Goal: Task Accomplishment & Management: Complete application form

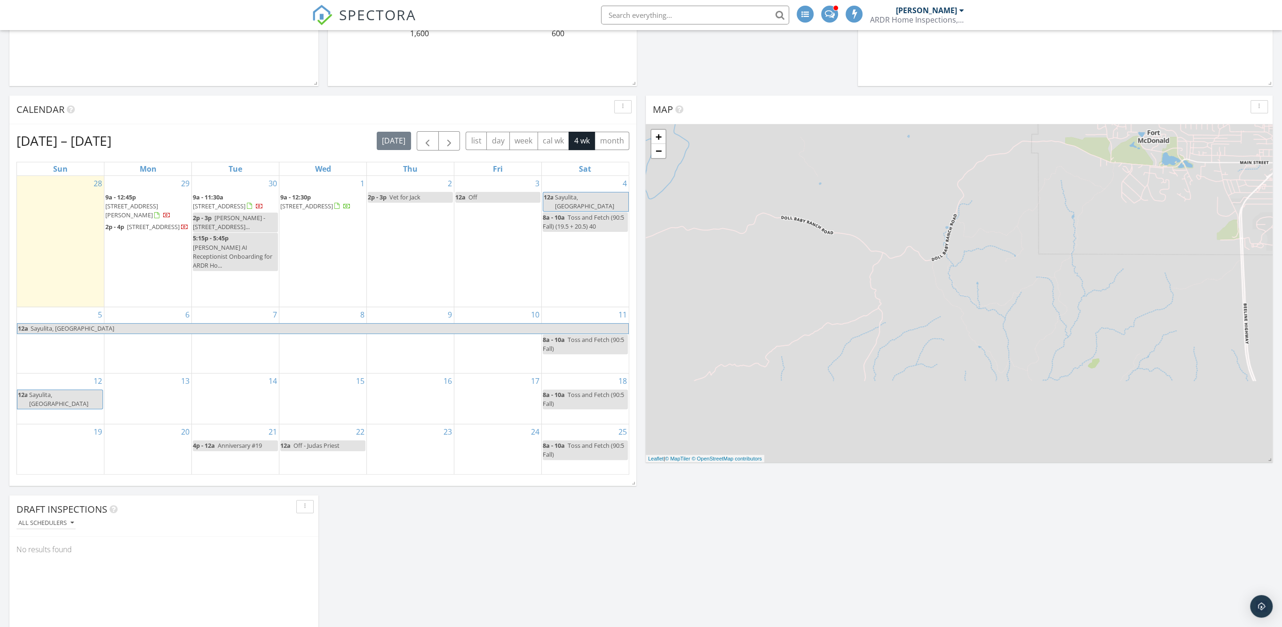
scroll to position [294, 0]
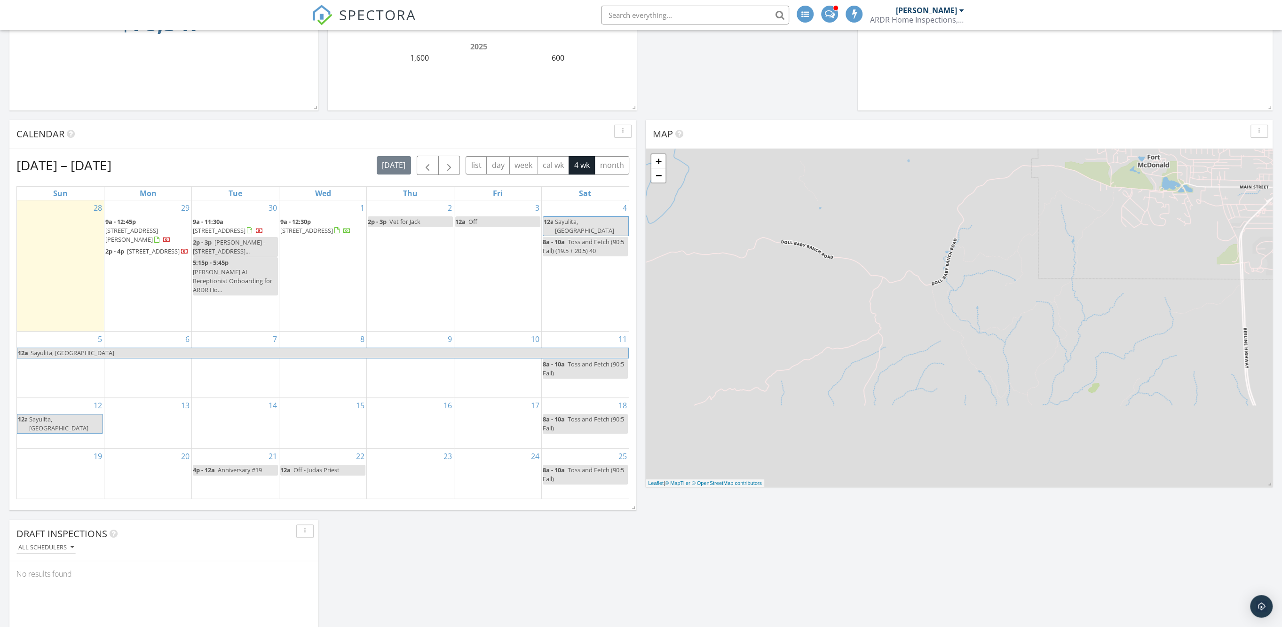
click at [415, 271] on div "2 2p - 3p Vet for Jack" at bounding box center [410, 265] width 87 height 131
click at [411, 233] on link "Inspection" at bounding box center [409, 232] width 48 height 15
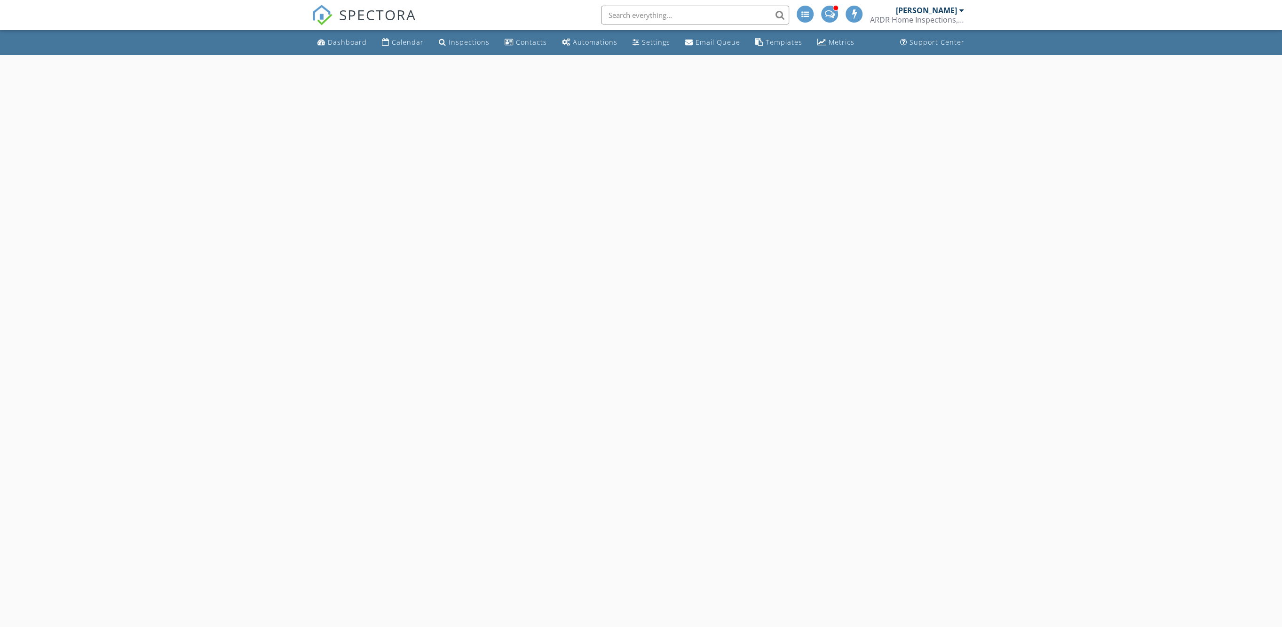
select select "9"
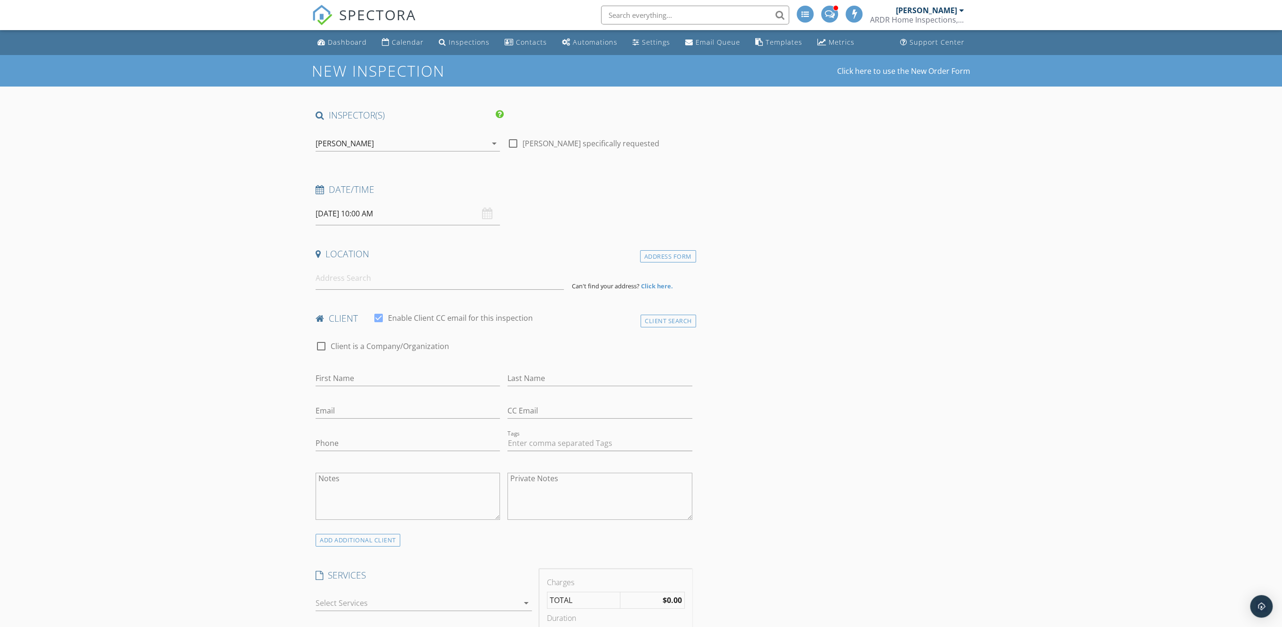
click at [370, 210] on input "[DATE] 10:00 AM" at bounding box center [408, 213] width 184 height 23
type input "09"
type input "[DATE] 9:00 AM"
drag, startPoint x: 371, startPoint y: 381, endPoint x: 514, endPoint y: 338, distance: 148.9
click at [372, 379] on span at bounding box center [370, 378] width 7 height 9
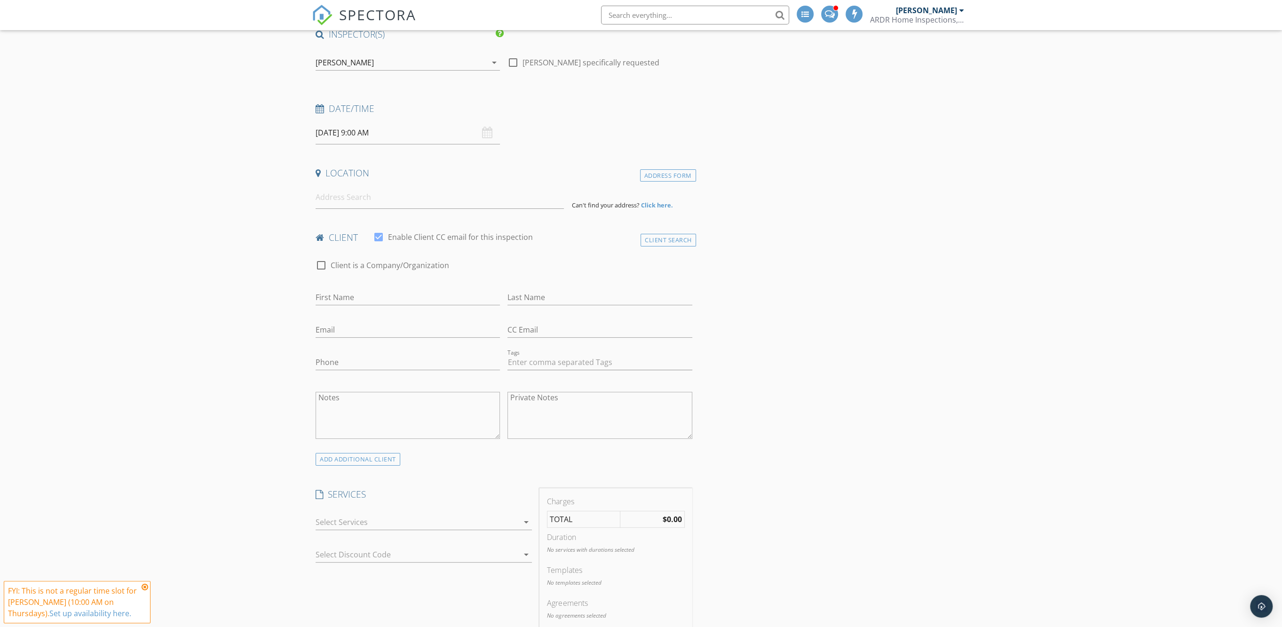
scroll to position [118, 0]
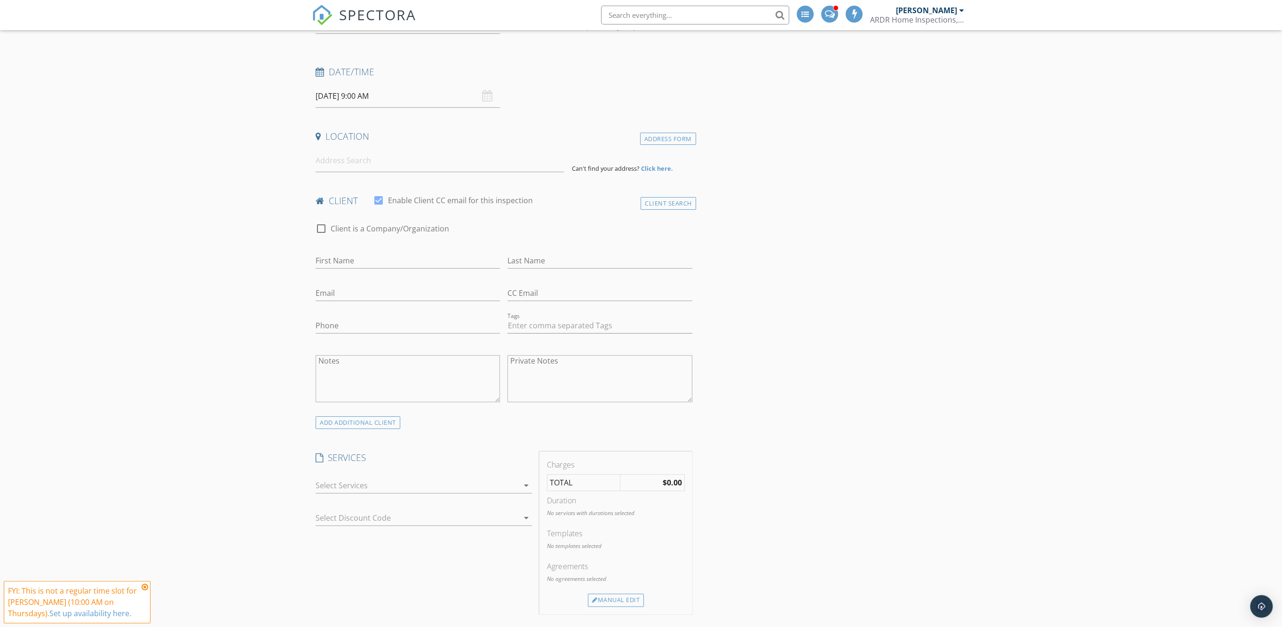
click at [145, 588] on icon at bounding box center [145, 587] width 7 height 8
drag, startPoint x: 413, startPoint y: 162, endPoint x: 457, endPoint y: 175, distance: 45.7
click at [414, 162] on input at bounding box center [440, 160] width 248 height 23
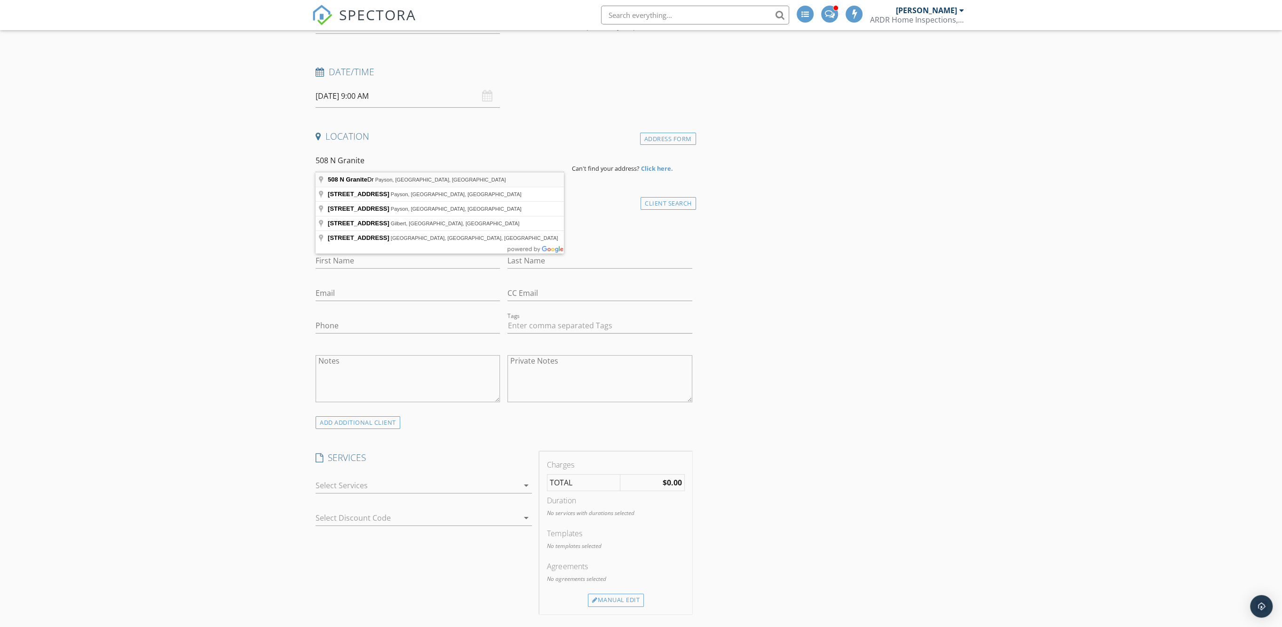
type input "508 N Granite Dr, Payson, AZ, USA"
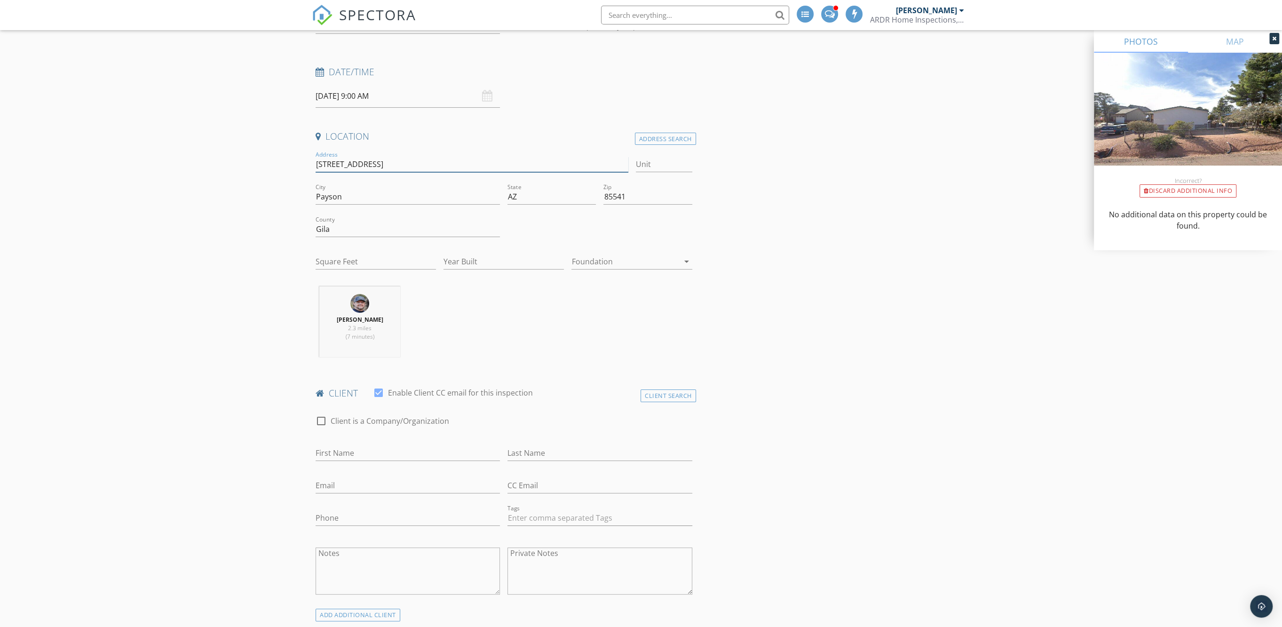
click at [326, 166] on input "508 N Granite Dr" at bounding box center [472, 165] width 313 height 16
type input "509 N Granite Dr"
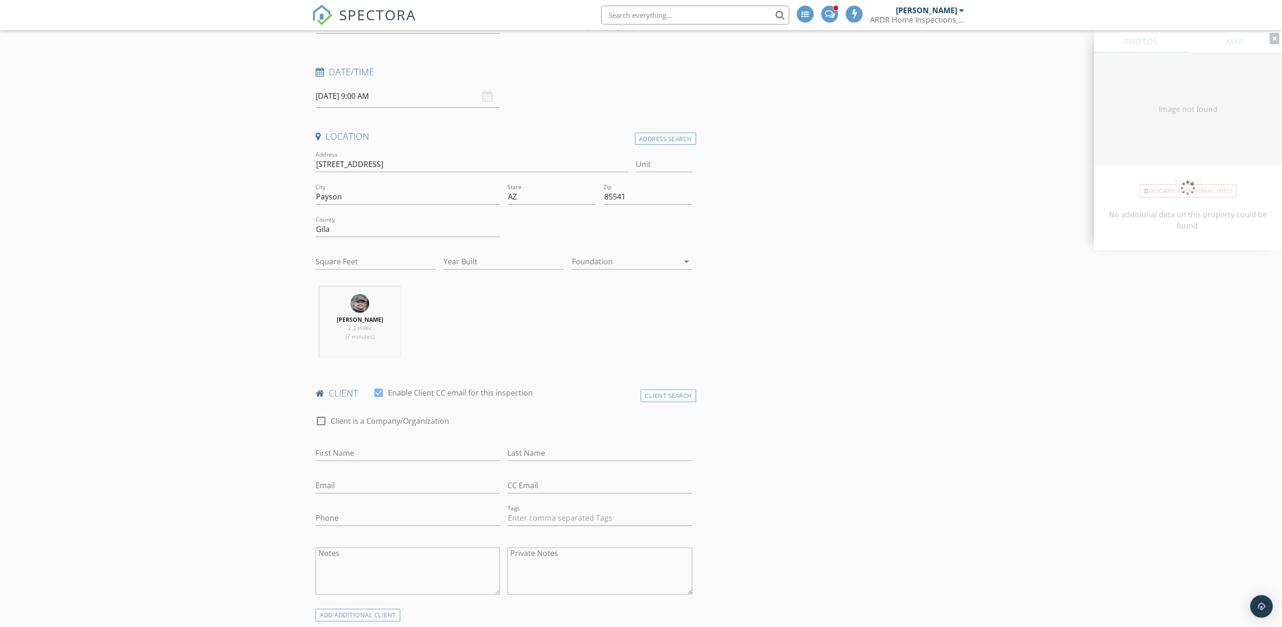
type input "1200"
type input "2000"
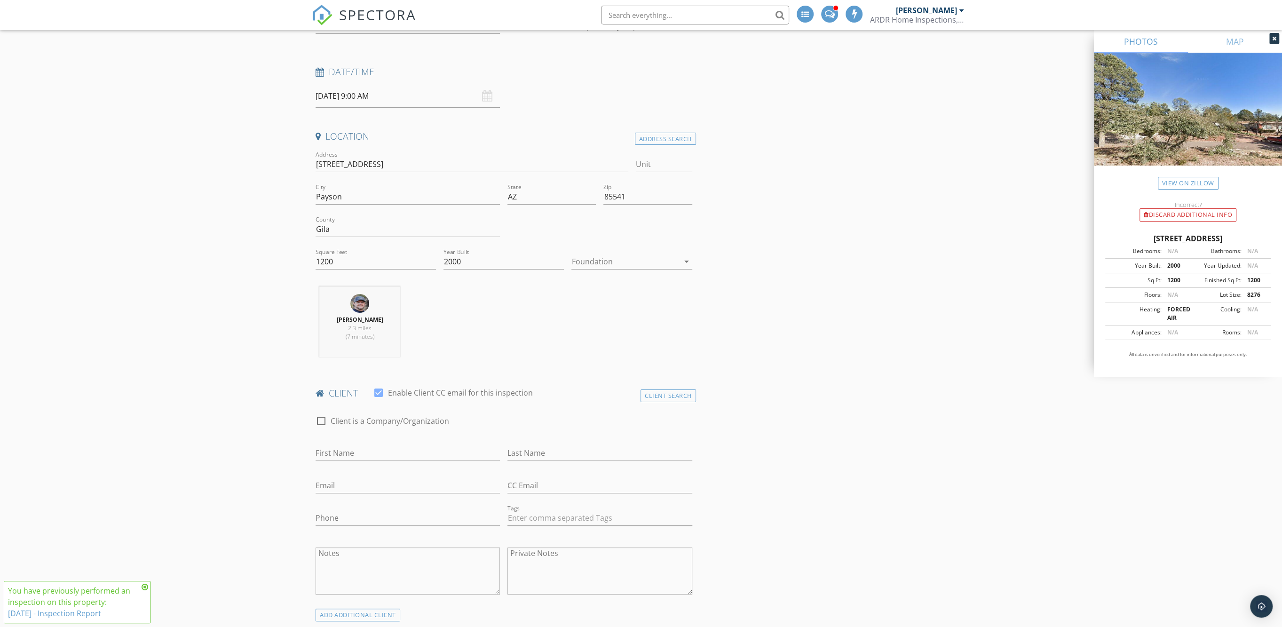
click at [144, 586] on icon at bounding box center [145, 587] width 7 height 8
click at [676, 260] on div at bounding box center [624, 261] width 107 height 15
click at [599, 330] on div "Crawlspace" at bounding box center [631, 331] width 105 height 11
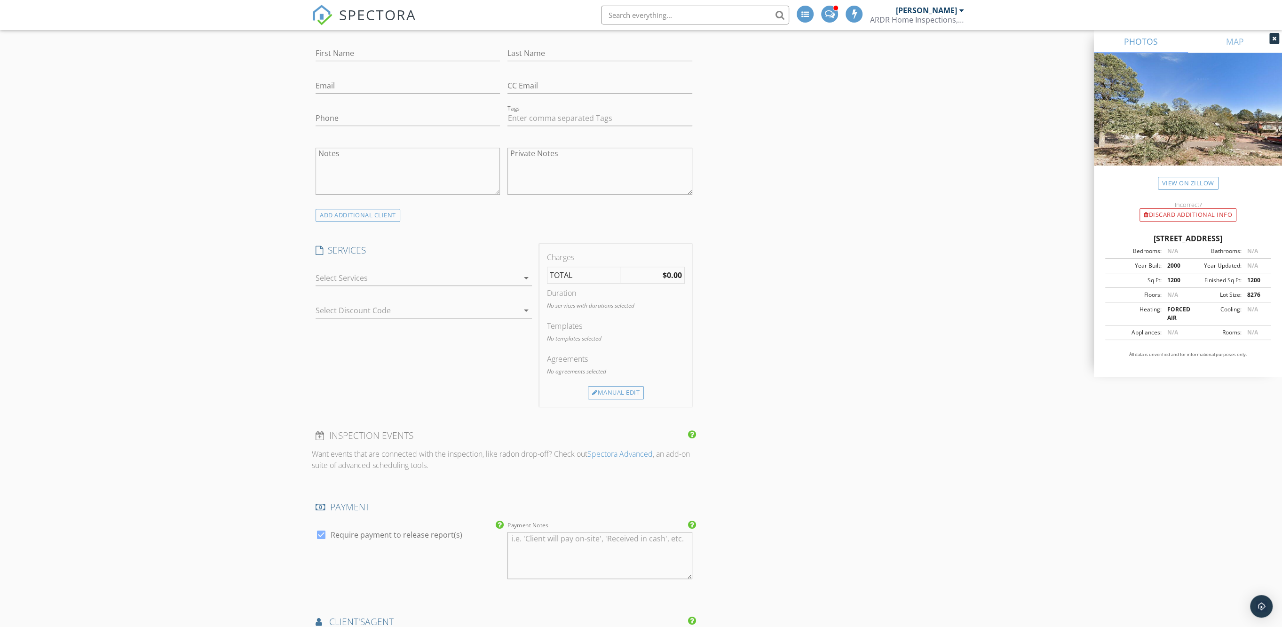
scroll to position [588, 0]
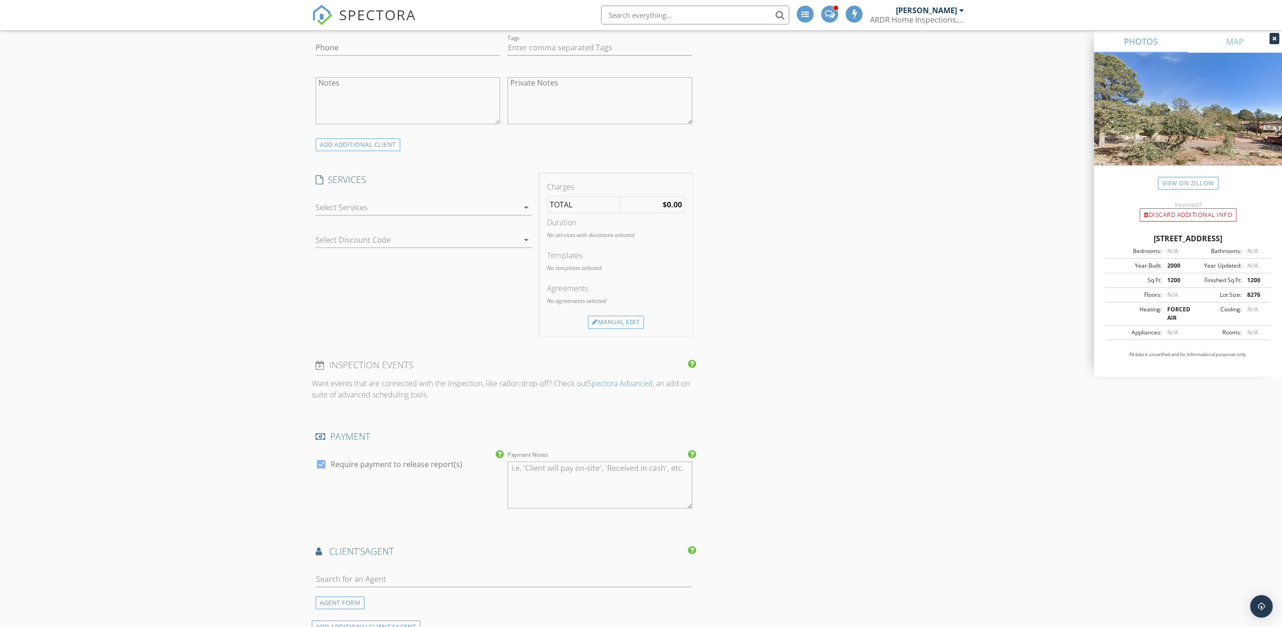
click at [514, 203] on div at bounding box center [417, 207] width 203 height 15
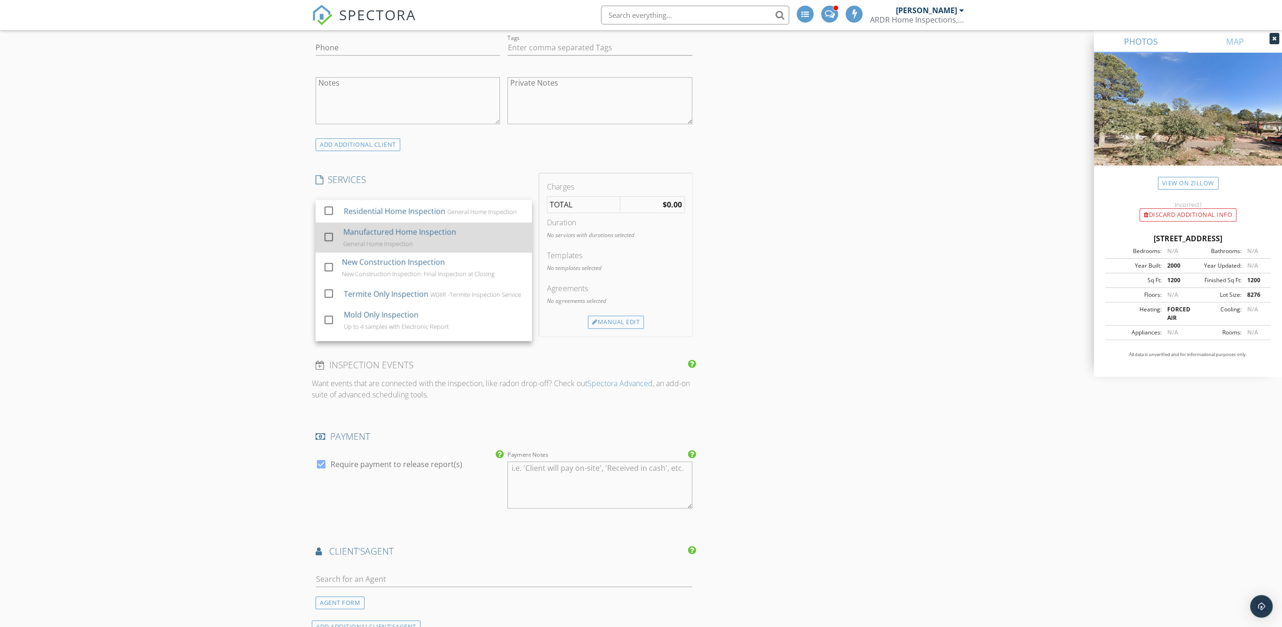
click at [330, 235] on div at bounding box center [329, 237] width 16 height 16
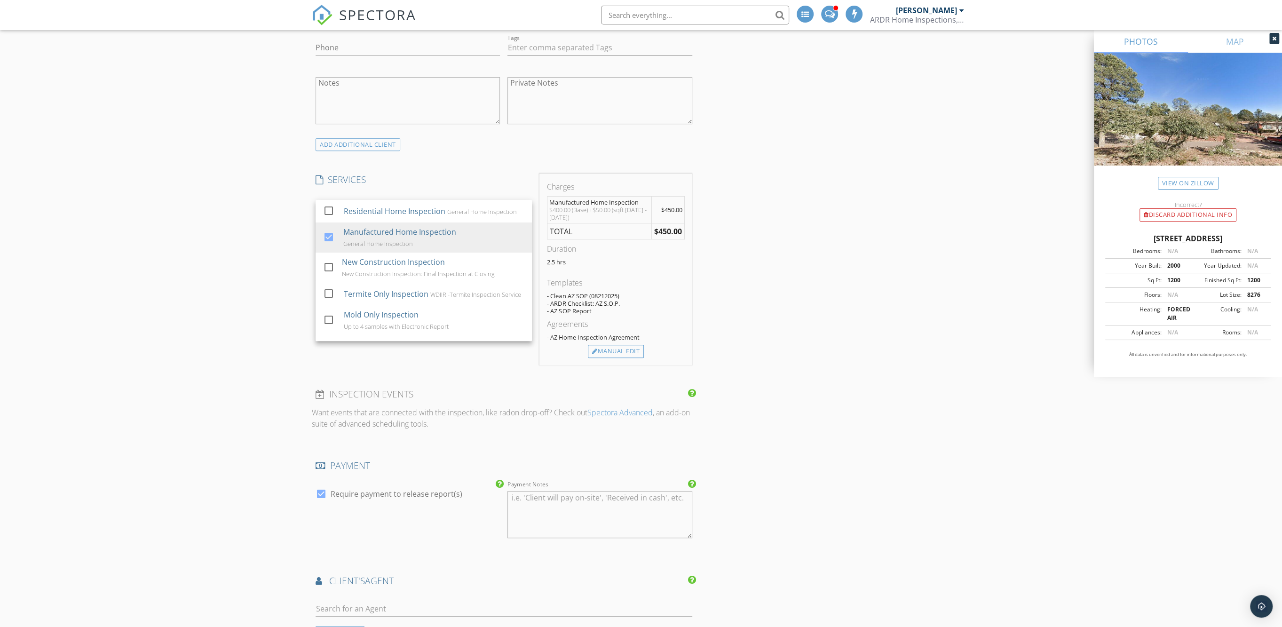
click at [849, 193] on div "INSPECTOR(S) check_box David S Evans PRIMARY David S Evans arrow_drop_down chec…" at bounding box center [641, 374] width 659 height 1707
click at [629, 349] on div "Manual Edit" at bounding box center [616, 351] width 56 height 13
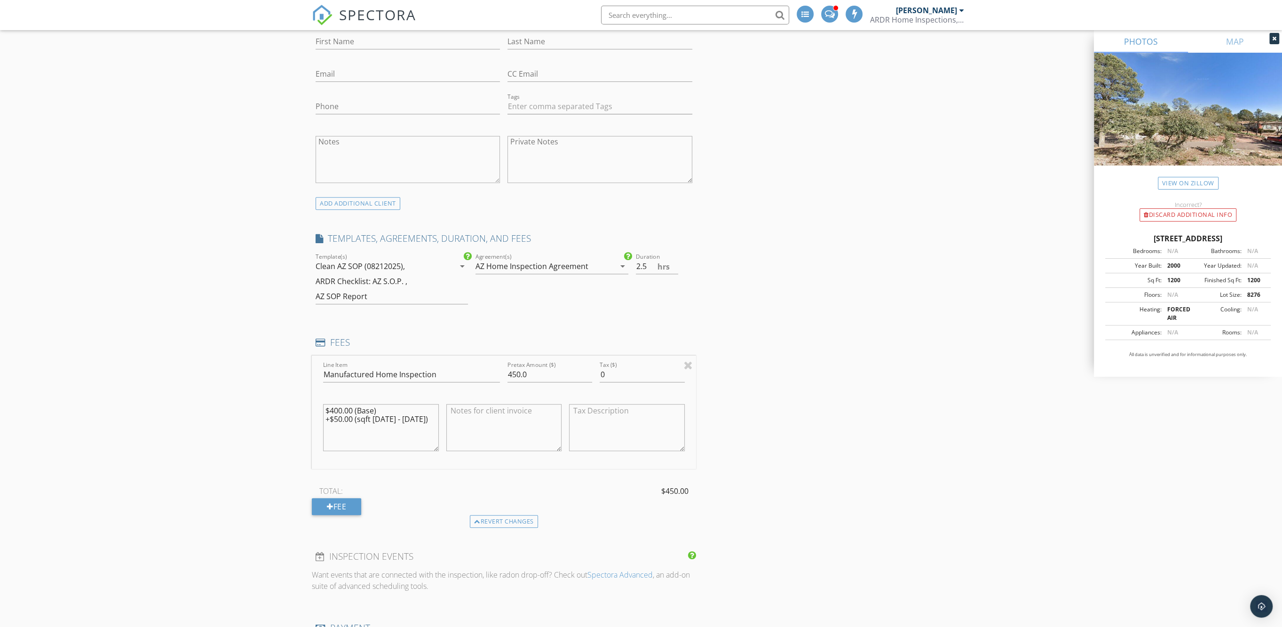
scroll to position [470, 0]
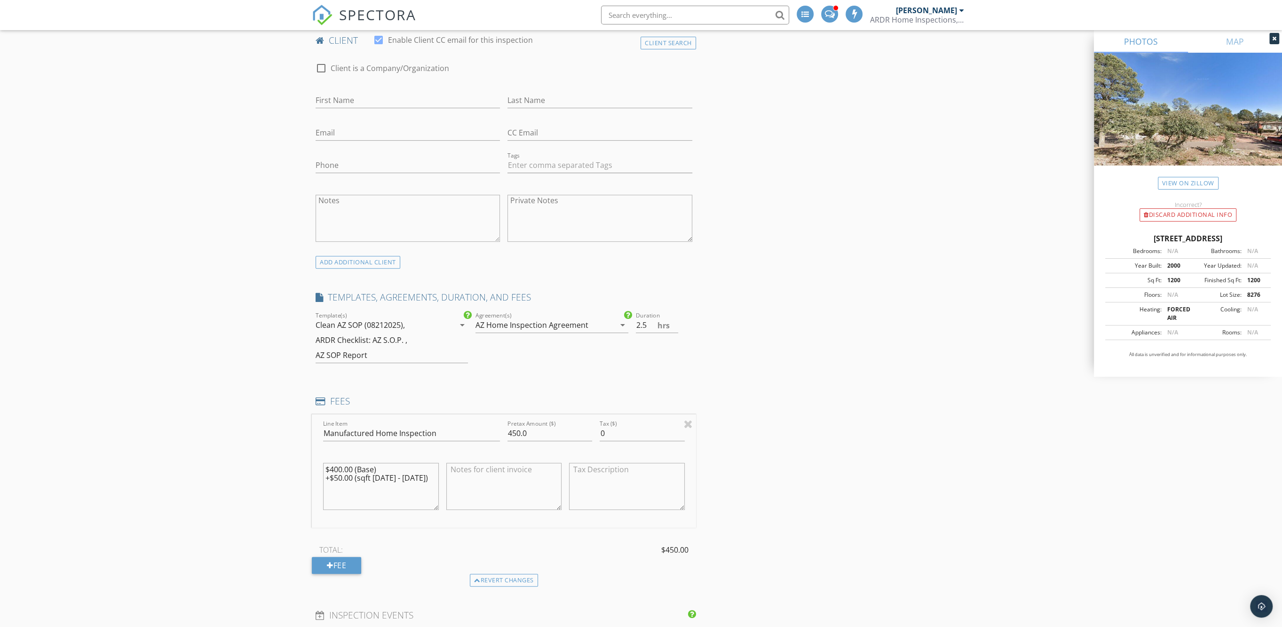
click at [841, 352] on div "INSPECTOR(S) check_box David S Evans PRIMARY David S Evans arrow_drop_down chec…" at bounding box center [641, 544] width 659 height 1811
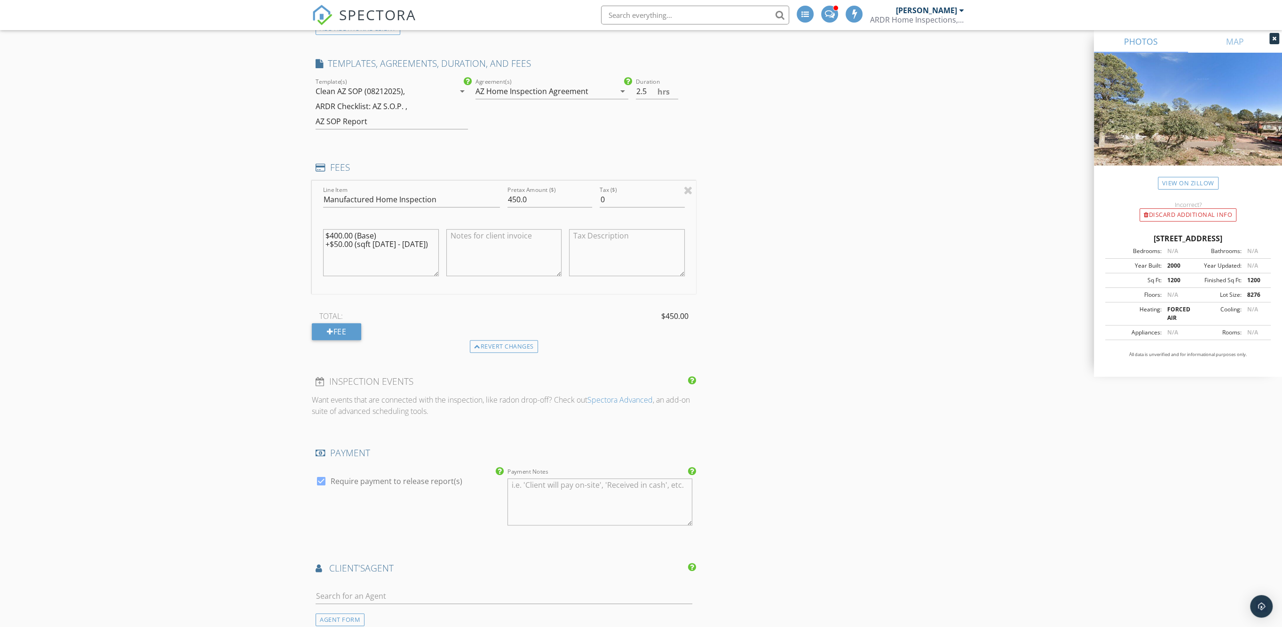
scroll to position [706, 0]
click at [502, 347] on div "Revert changes" at bounding box center [504, 345] width 68 height 13
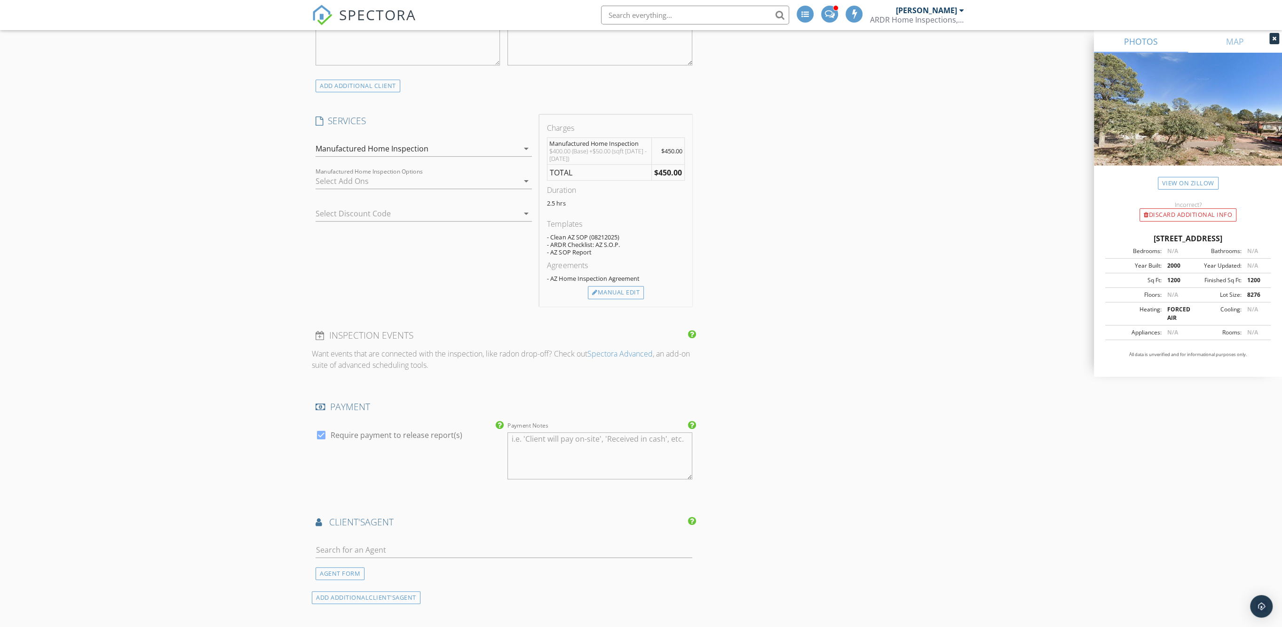
scroll to position [470, 0]
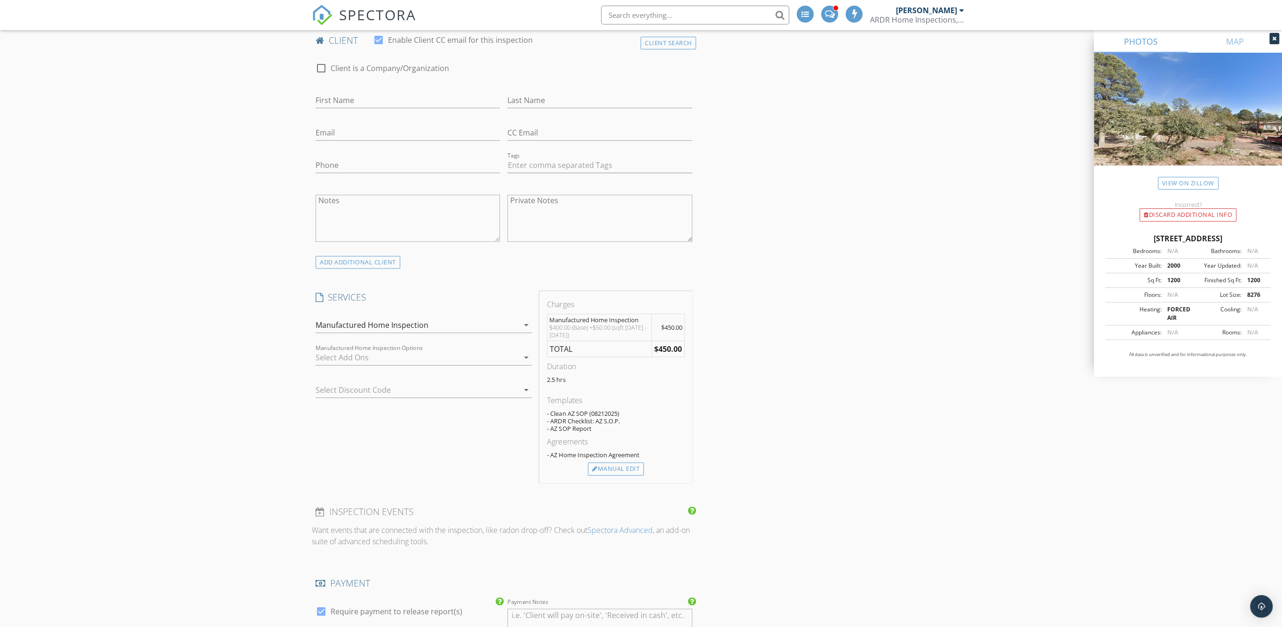
click at [522, 348] on div "check_box_outline_blank + Manufactured Home: Additions and Foundation Certifica…" at bounding box center [424, 359] width 216 height 31
click at [538, 351] on div "Charges Manufactured Home Inspection $400.00 (Base) +$50.00 (sqft 1000 - 2000) …" at bounding box center [616, 387] width 160 height 192
click at [510, 355] on div at bounding box center [417, 357] width 203 height 15
click at [325, 396] on div at bounding box center [329, 402] width 16 height 16
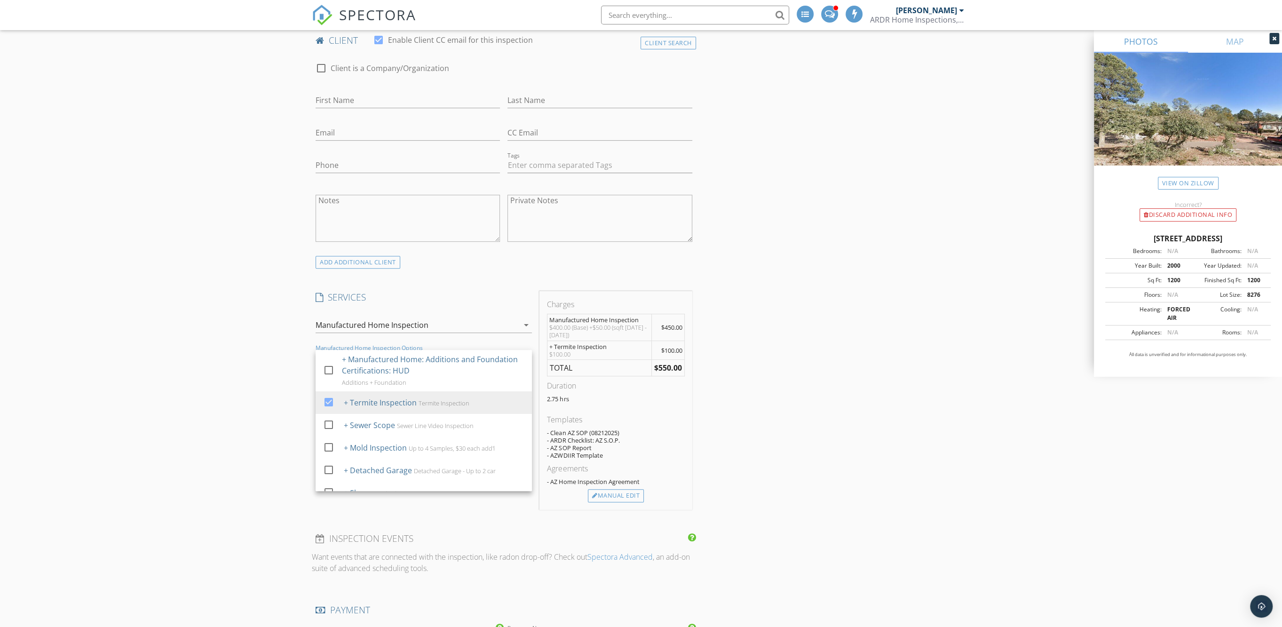
click at [849, 270] on div "INSPECTOR(S) check_box David S Evans PRIMARY David S Evans arrow_drop_down chec…" at bounding box center [641, 506] width 659 height 1734
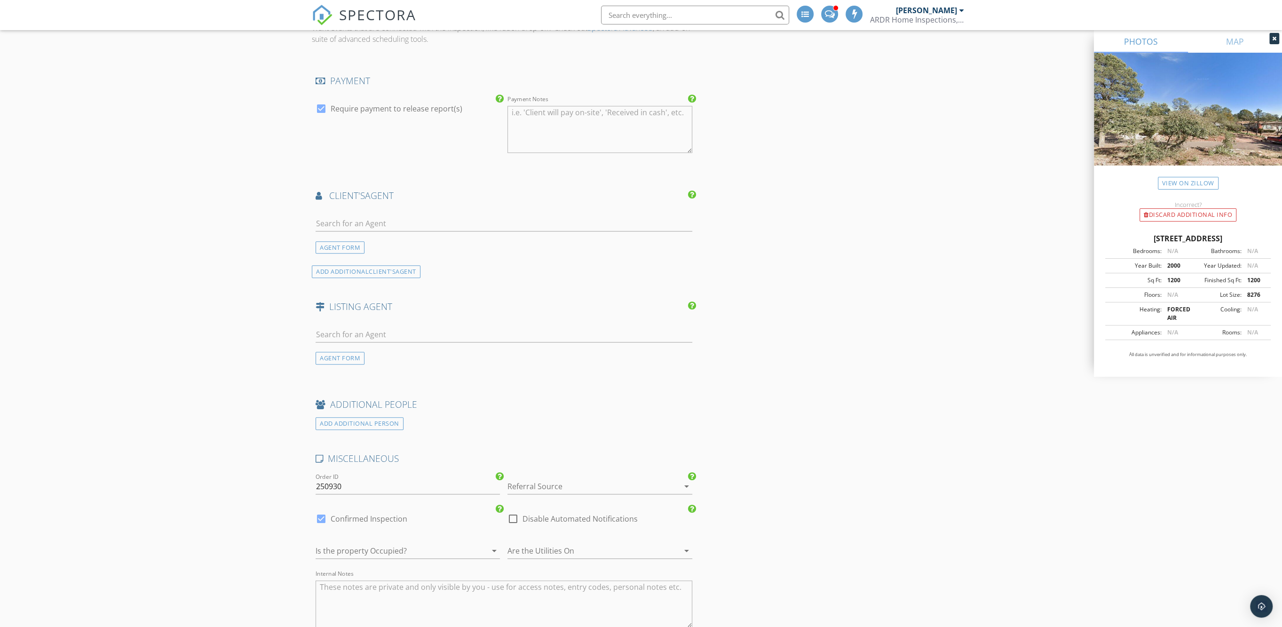
scroll to position [1058, 0]
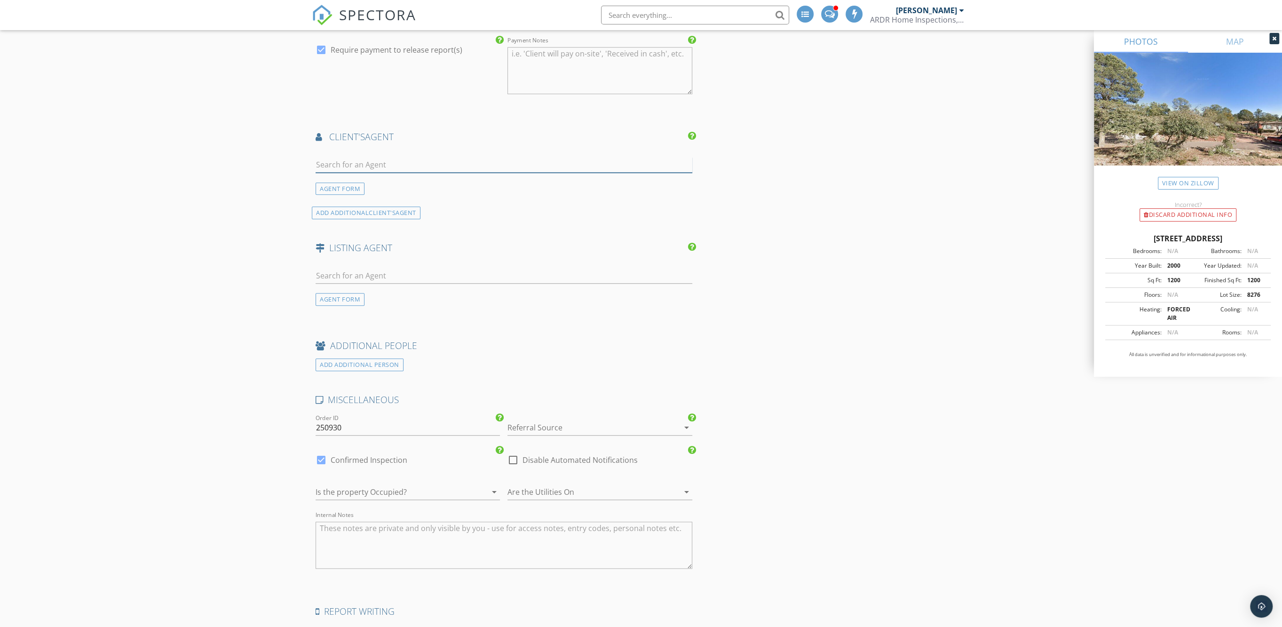
click at [363, 161] on input "text" at bounding box center [504, 165] width 377 height 16
type input "michell"
click at [374, 216] on div "DeLex Realty - Payson" at bounding box center [371, 218] width 59 height 8
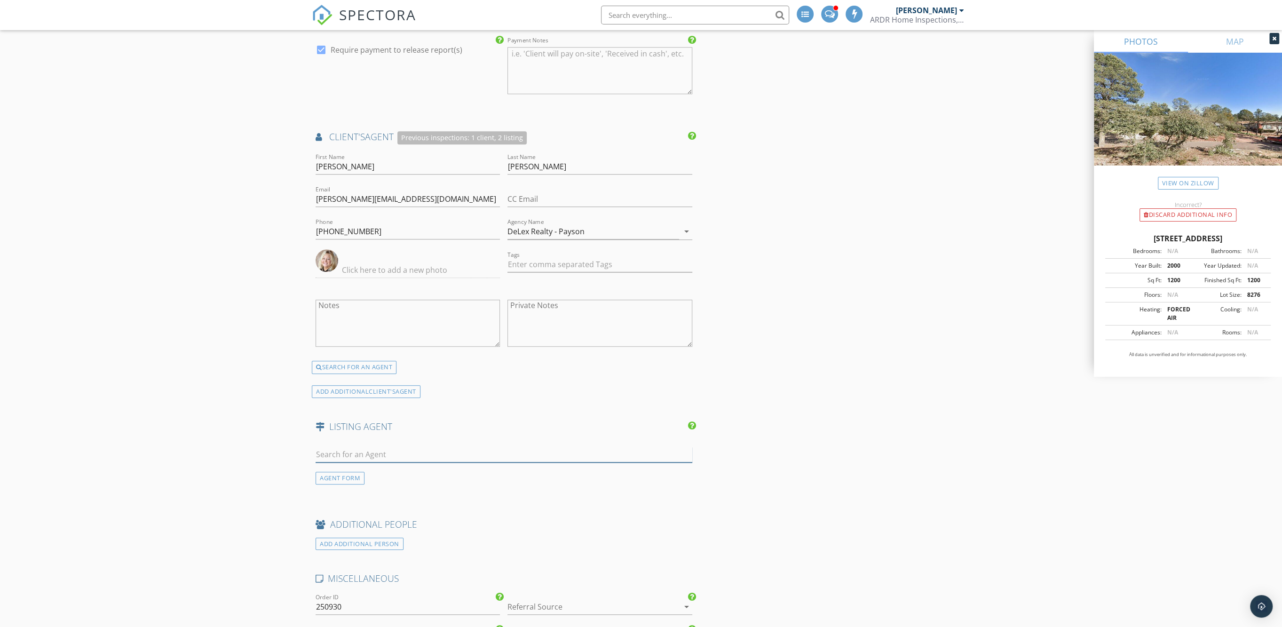
click at [360, 447] on input "text" at bounding box center [504, 455] width 377 height 16
type input "miche"
click at [381, 504] on div "DeLex Realty - Payson" at bounding box center [371, 508] width 59 height 8
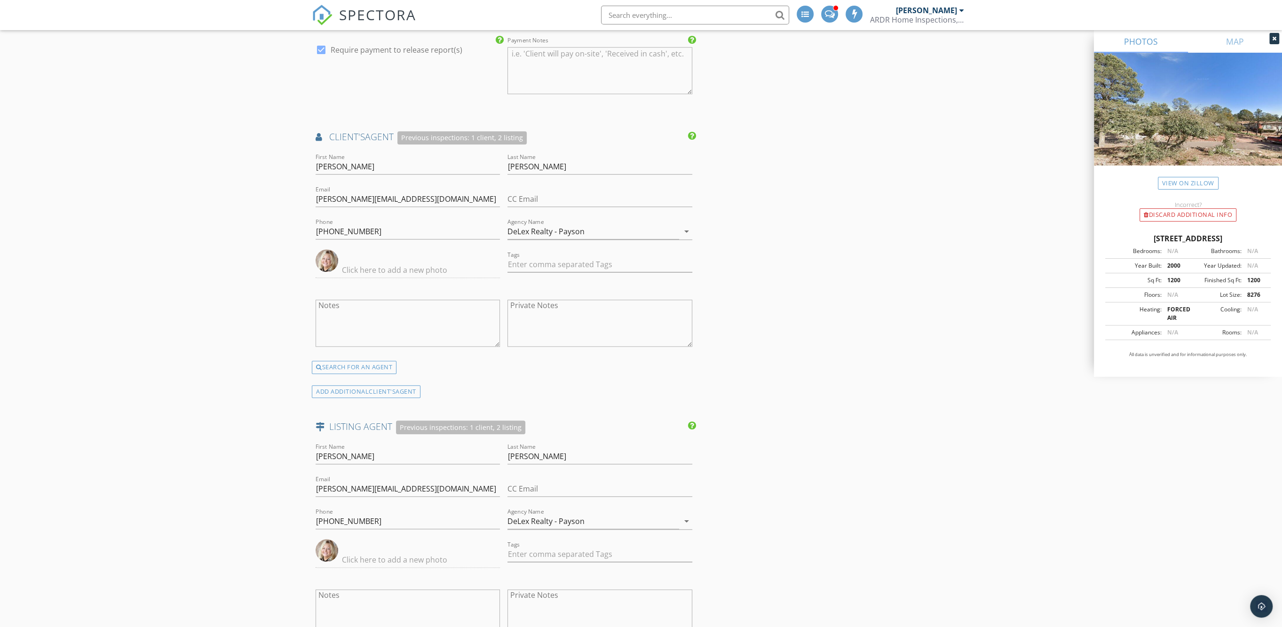
click at [881, 237] on div "INSPECTOR(S) check_box David S Evans PRIMARY David S Evans arrow_drop_down chec…" at bounding box center [641, 103] width 659 height 2104
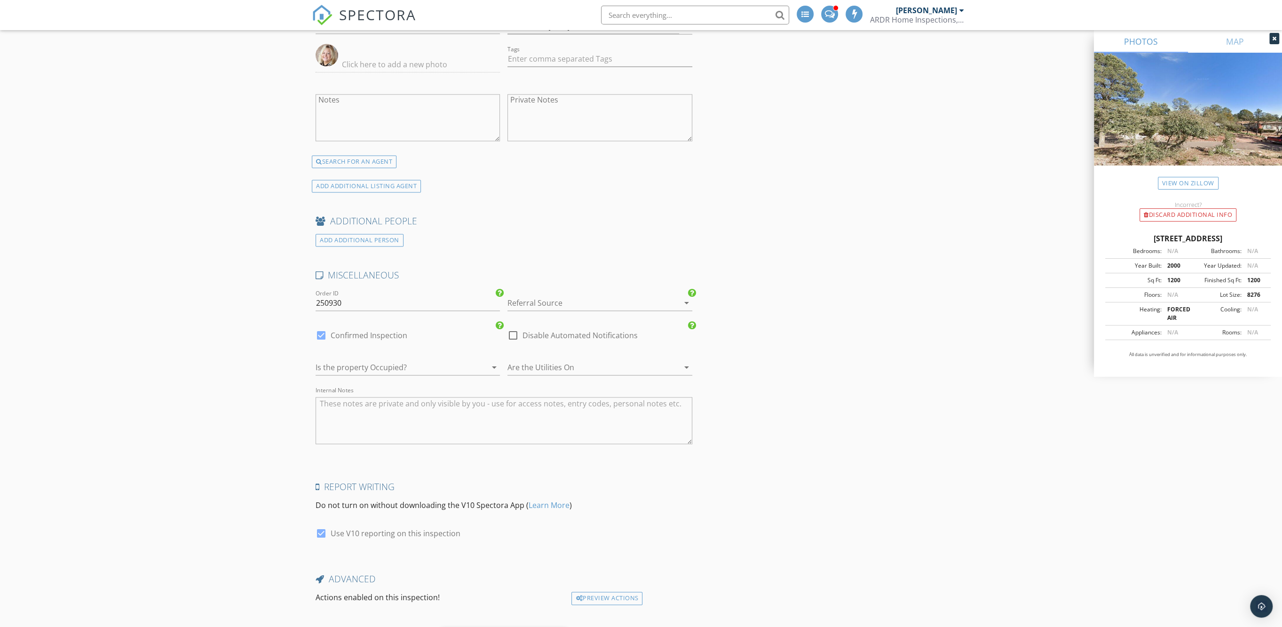
scroll to position [1603, 0]
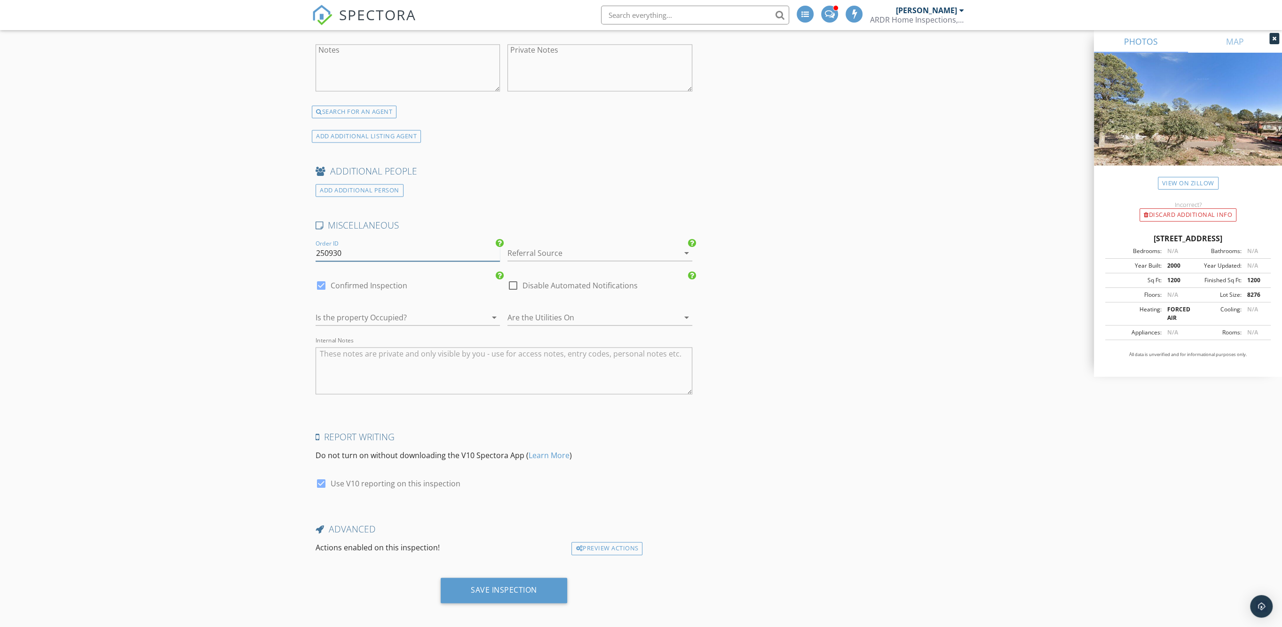
drag, startPoint x: 349, startPoint y: 246, endPoint x: 325, endPoint y: 248, distance: 24.6
click at [325, 248] on input "250930" at bounding box center [408, 254] width 184 height 16
type input "251002"
click at [671, 249] on div at bounding box center [673, 252] width 11 height 11
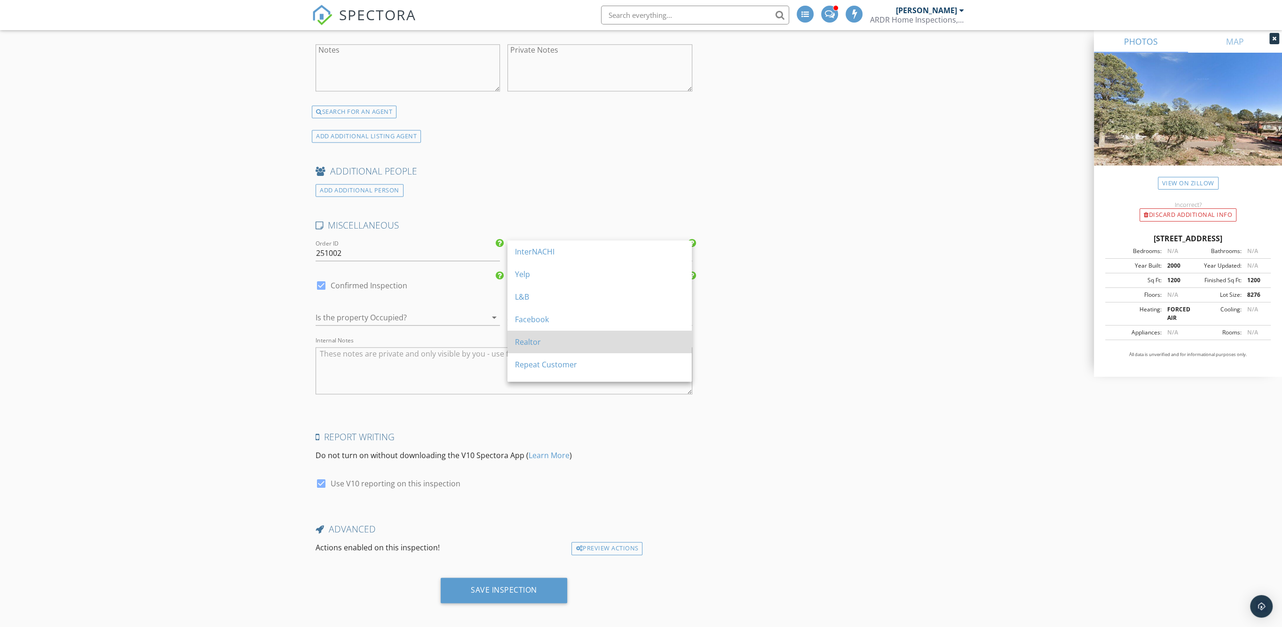
click at [513, 341] on link "Realtor" at bounding box center [600, 342] width 184 height 23
click at [401, 312] on div at bounding box center [395, 317] width 158 height 15
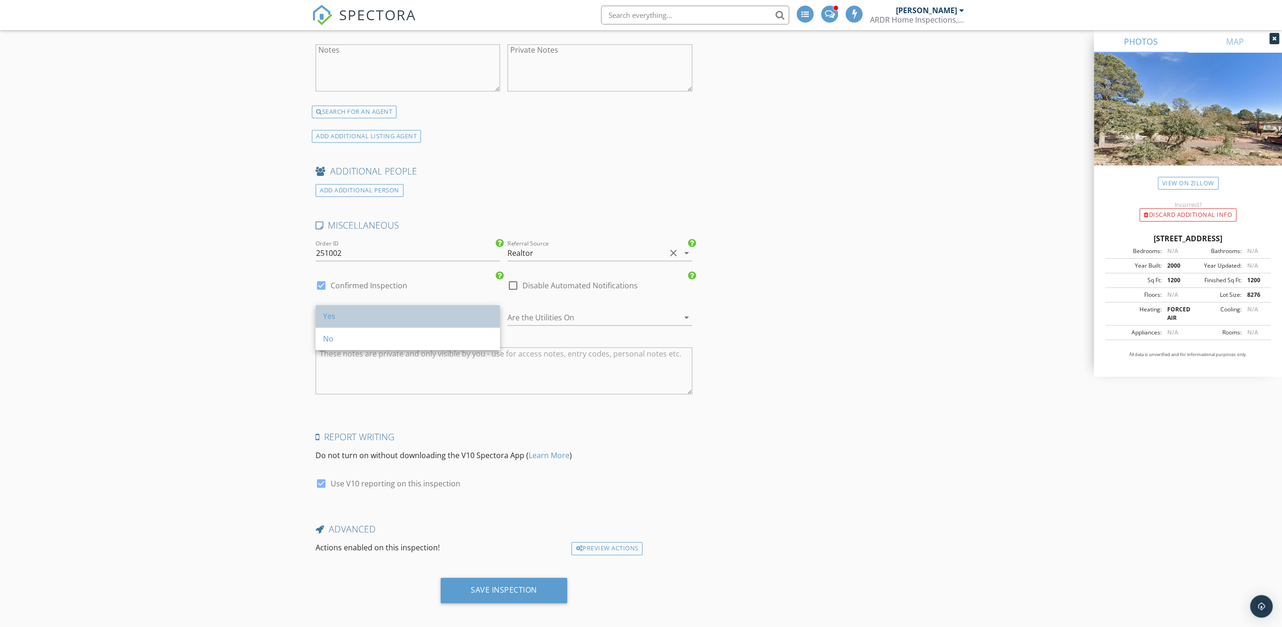
click at [334, 321] on div "Yes" at bounding box center [407, 315] width 169 height 11
click at [605, 310] on div at bounding box center [587, 317] width 158 height 15
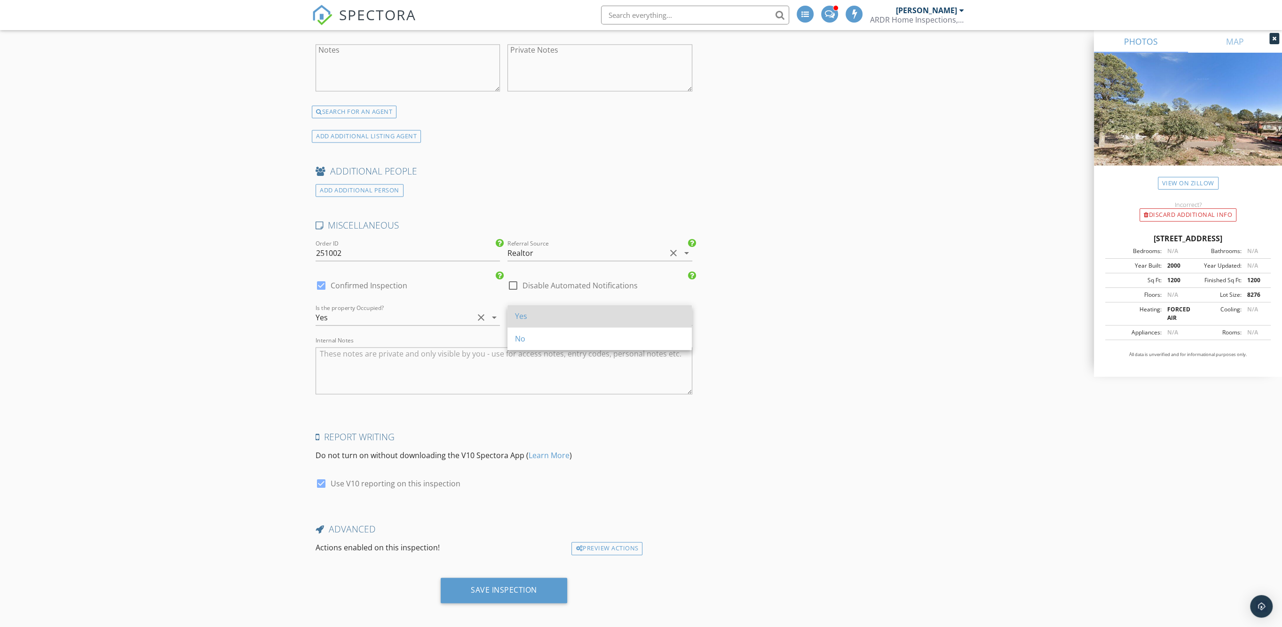
click at [529, 320] on div "Yes" at bounding box center [599, 315] width 169 height 11
click at [322, 278] on div at bounding box center [321, 286] width 16 height 16
checkbox input "false"
checkbox input "true"
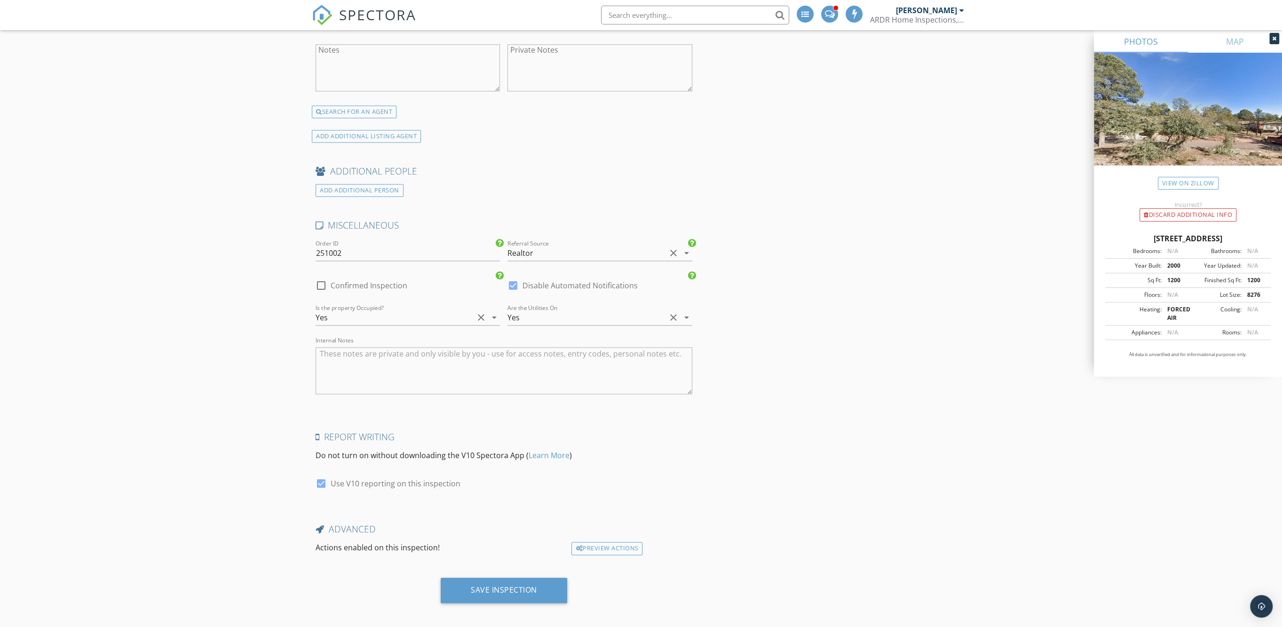
click at [604, 545] on div "Preview Actions" at bounding box center [606, 548] width 71 height 13
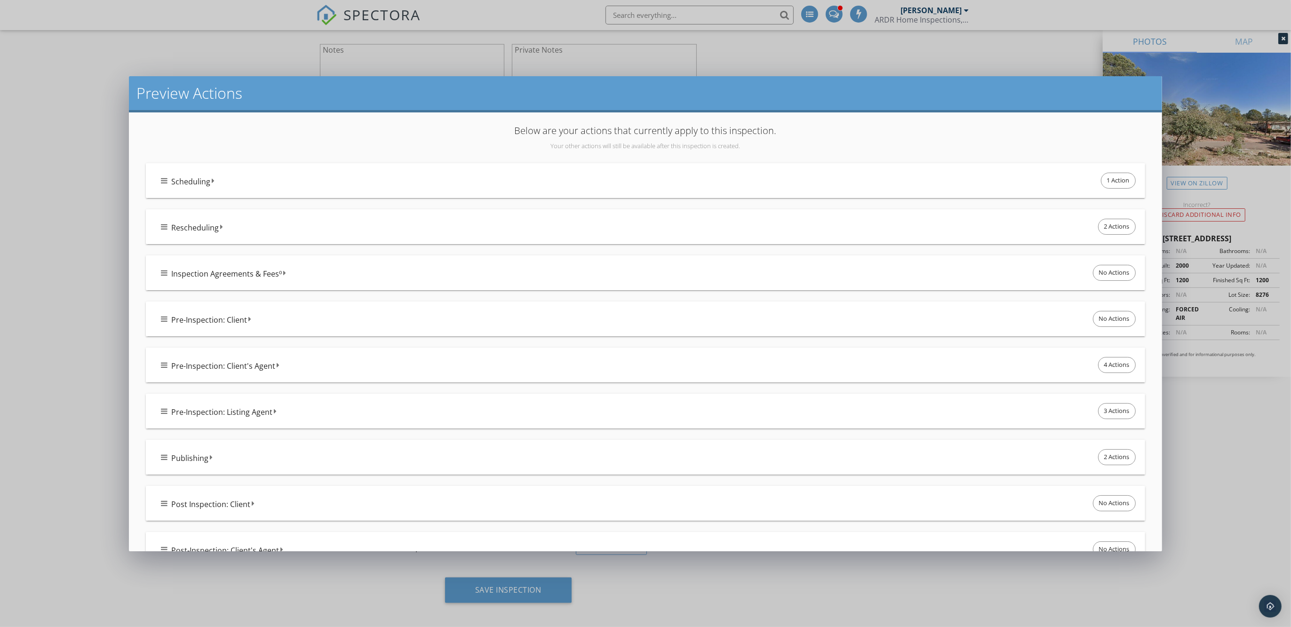
click at [162, 183] on icon at bounding box center [164, 181] width 7 height 8
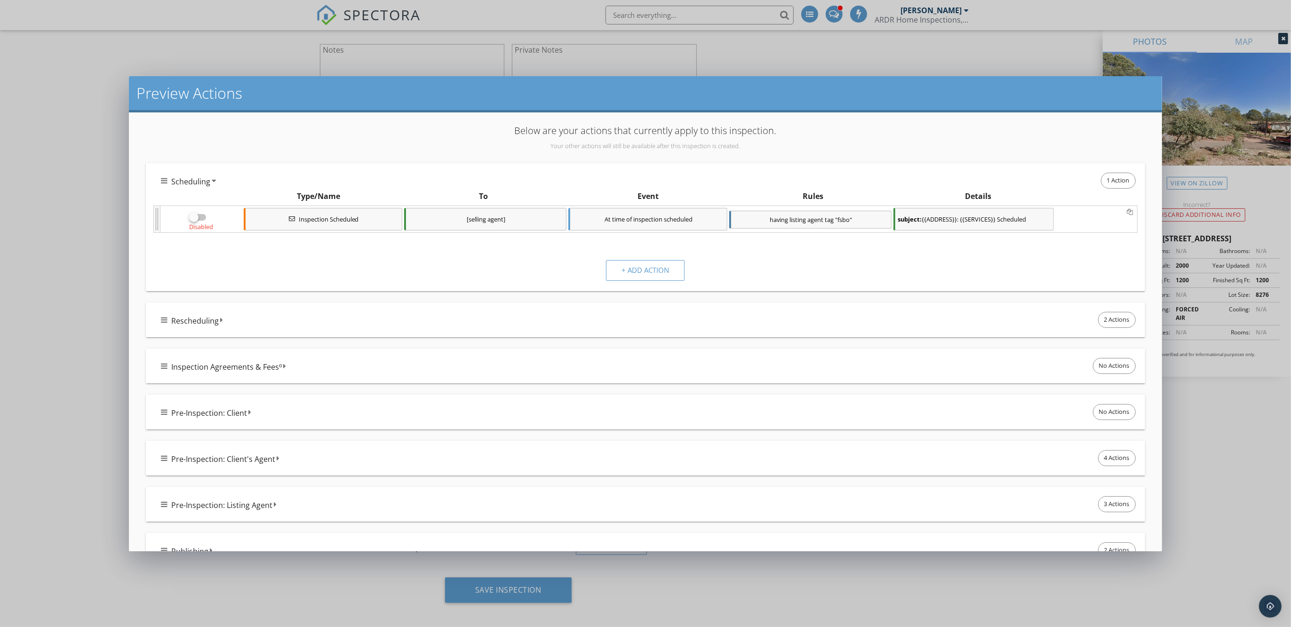
click at [165, 178] on icon at bounding box center [164, 181] width 7 height 8
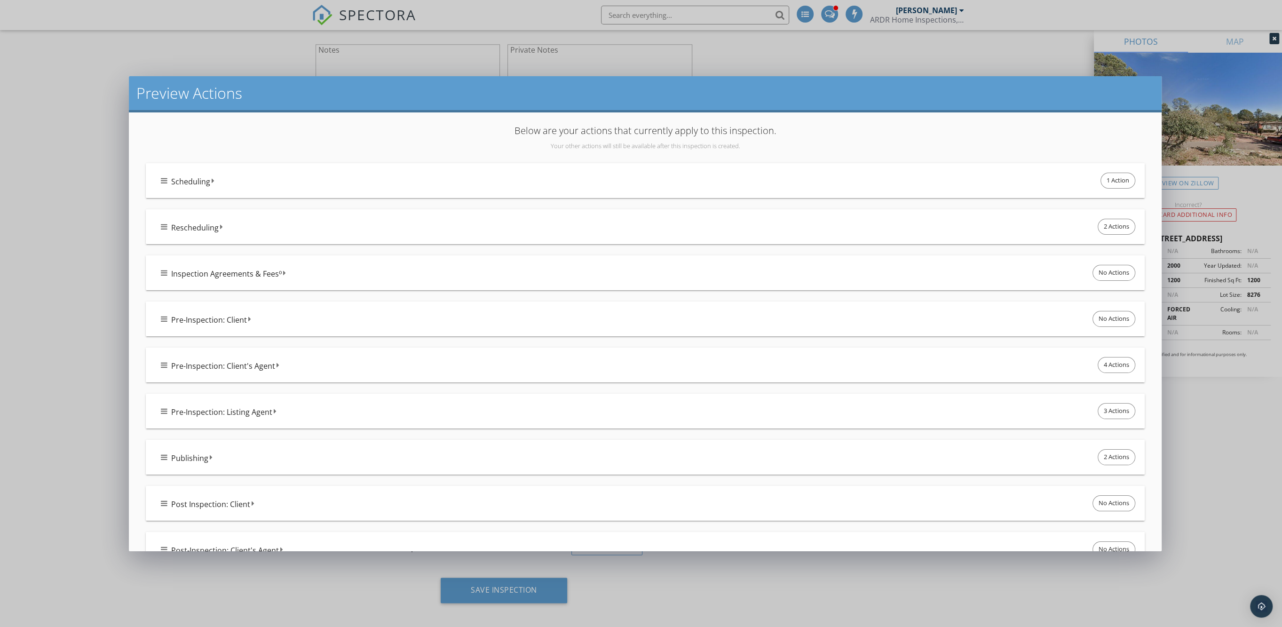
click at [835, 57] on div "Preview Actions Below are your actions that currently apply to this inspection.…" at bounding box center [641, 313] width 1282 height 627
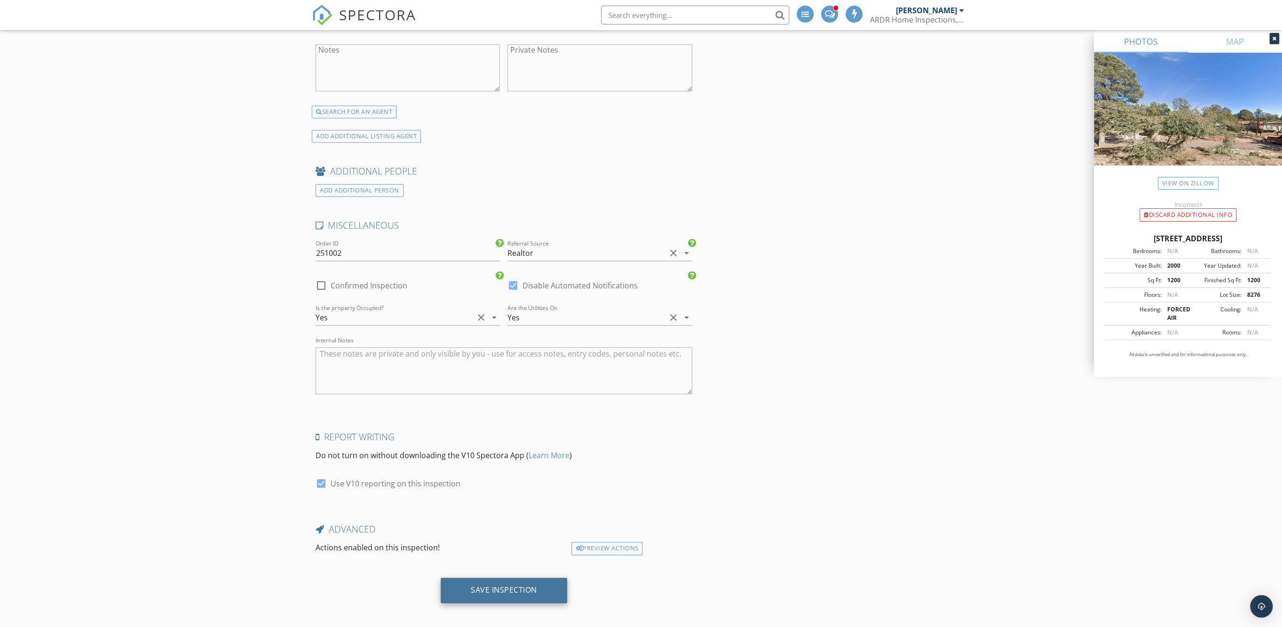
click at [507, 585] on div "Save Inspection" at bounding box center [504, 589] width 66 height 9
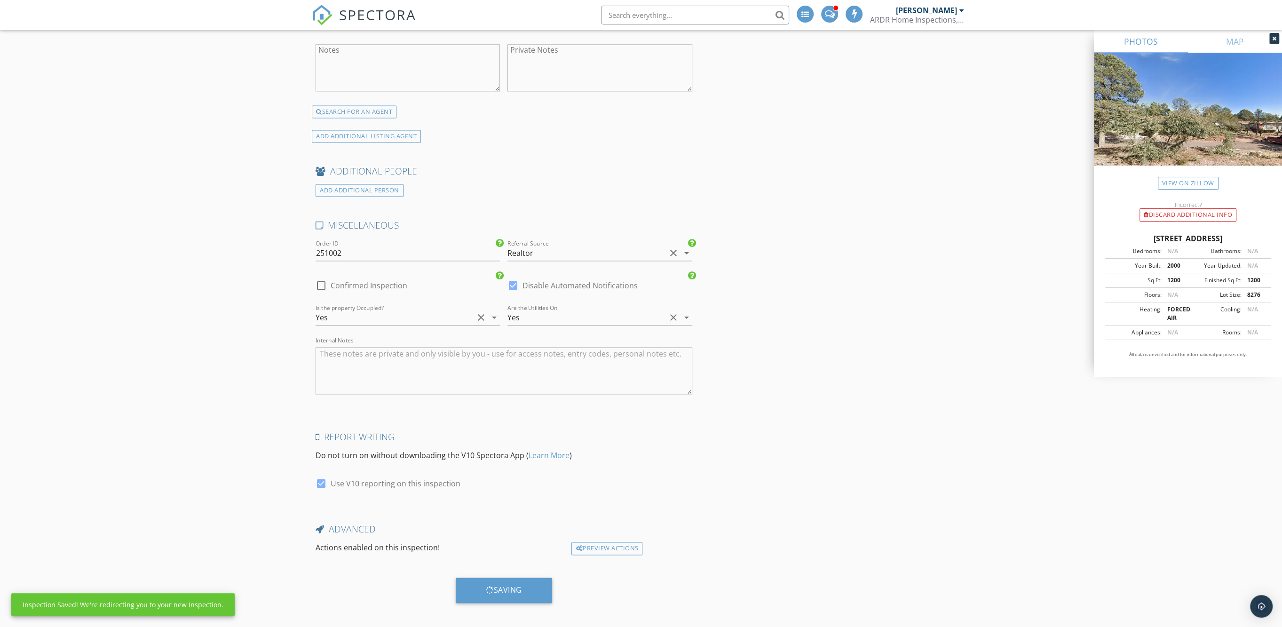
scroll to position [1397, 0]
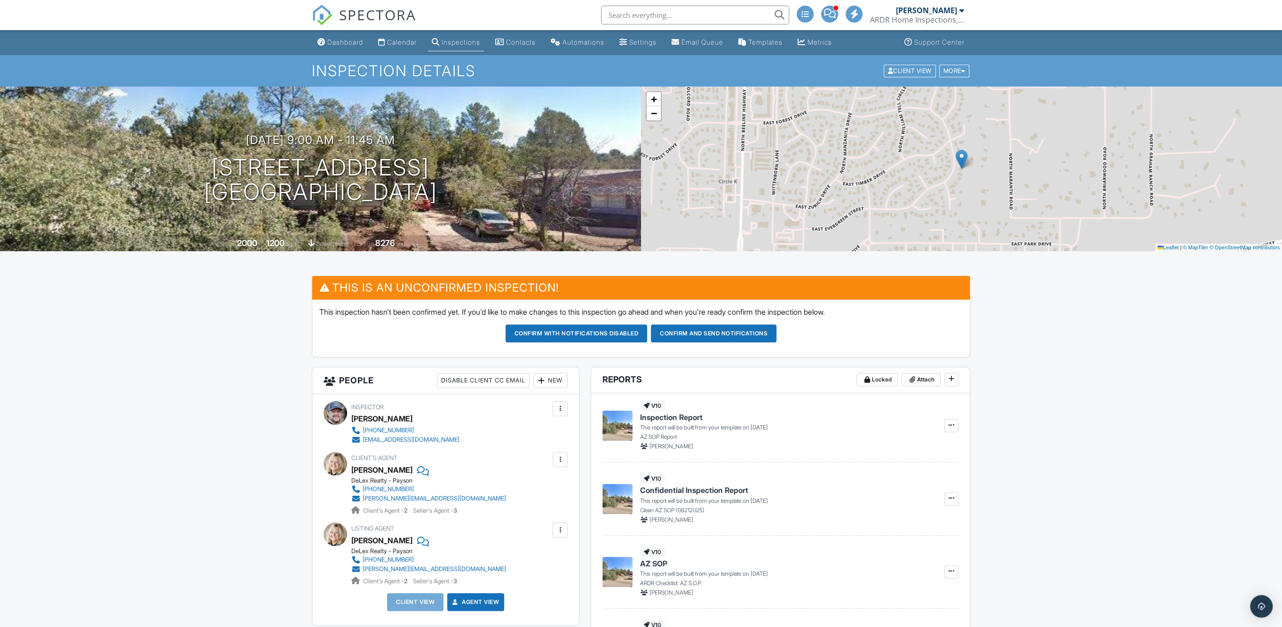
click at [833, 13] on span at bounding box center [830, 13] width 12 height 0
